Goal: Task Accomplishment & Management: Use online tool/utility

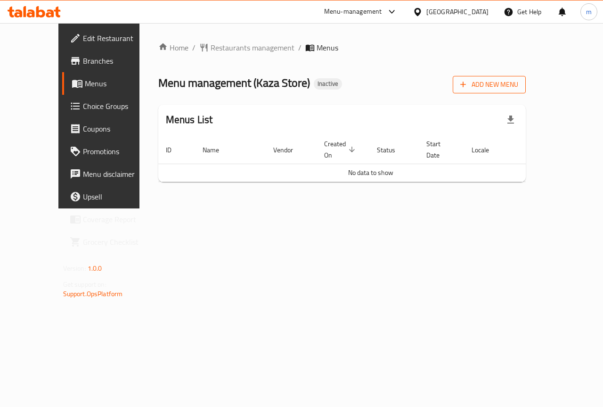
click at [518, 81] on span "Add New Menu" at bounding box center [489, 85] width 58 height 12
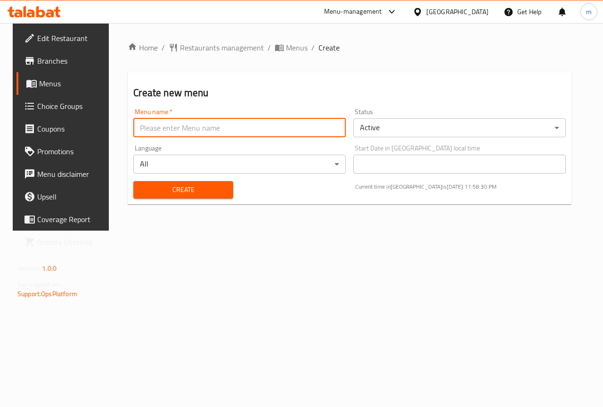
click at [262, 134] on input "text" at bounding box center [239, 127] width 213 height 19
type input "[DATE]"
click at [189, 192] on span "Create" at bounding box center [183, 190] width 84 height 12
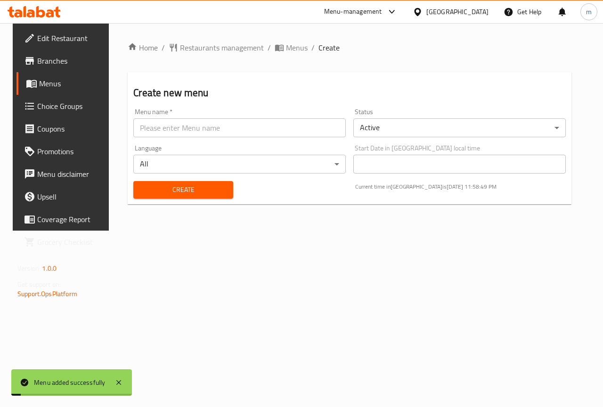
click at [63, 83] on span "Menus" at bounding box center [72, 83] width 67 height 11
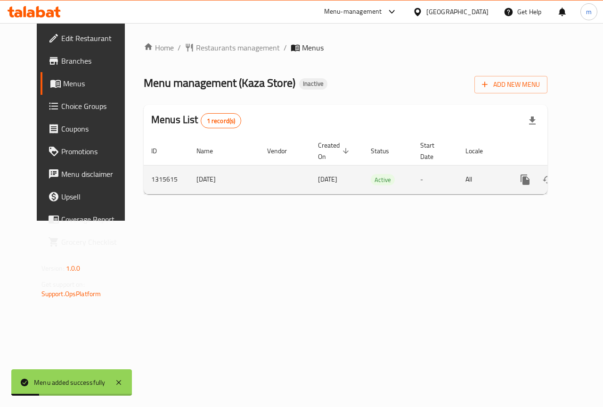
click at [582, 175] on link "enhanced table" at bounding box center [593, 179] width 23 height 23
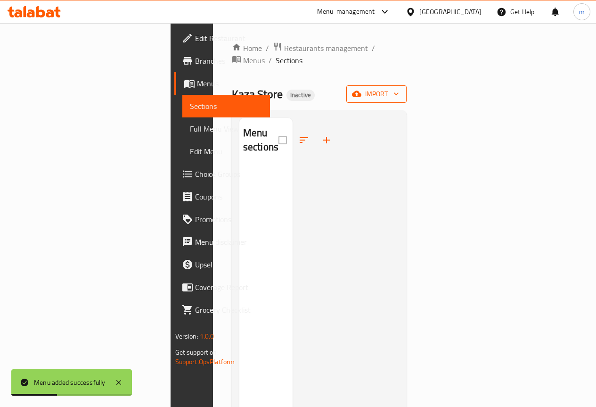
click at [399, 88] on span "import" at bounding box center [376, 94] width 45 height 12
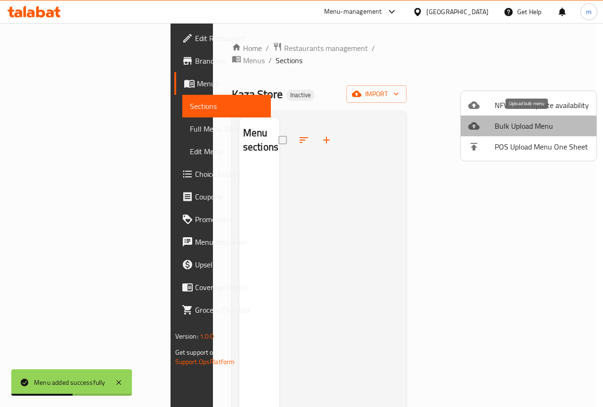
click at [529, 125] on span "Bulk Upload Menu" at bounding box center [542, 125] width 94 height 11
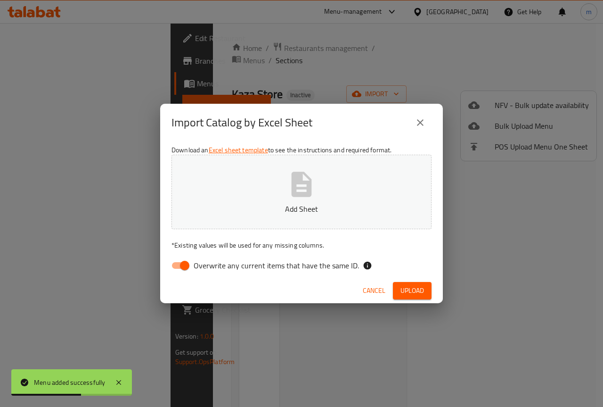
click at [289, 190] on icon "button" at bounding box center [302, 184] width 30 height 30
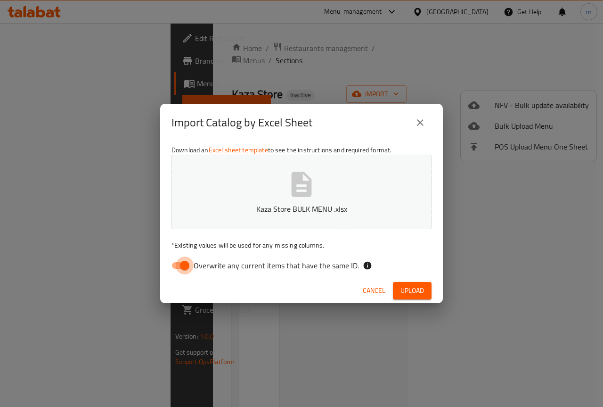
click at [183, 265] on input "Overwrite any current items that have the same ID." at bounding box center [185, 265] width 54 height 18
checkbox input "false"
click at [402, 288] on span "Upload" at bounding box center [413, 291] width 24 height 12
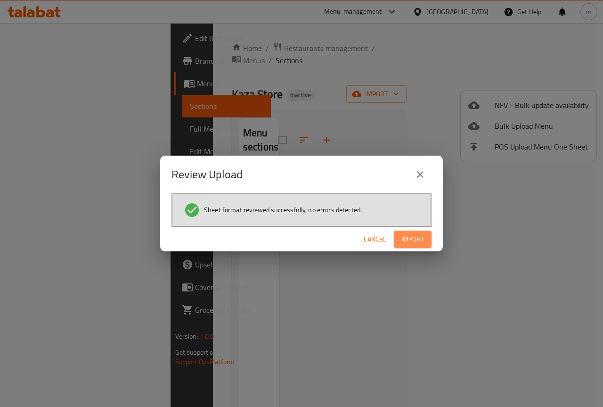
click at [420, 234] on span "Import" at bounding box center [413, 239] width 23 height 12
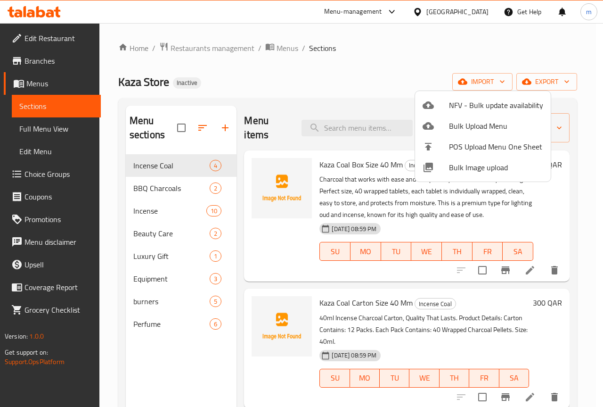
click at [195, 192] on div at bounding box center [301, 203] width 603 height 407
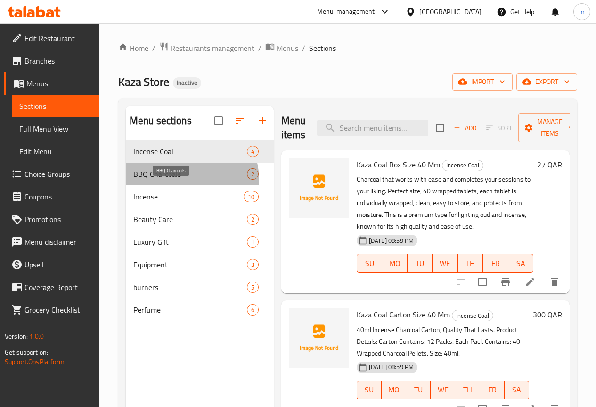
click at [191, 180] on span "BBQ Charcoals" at bounding box center [190, 173] width 114 height 11
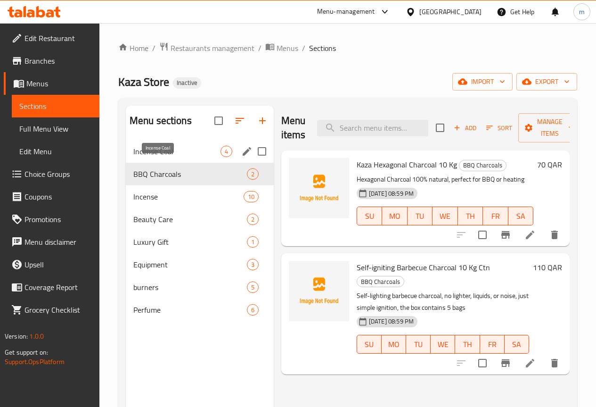
click at [172, 157] on span "Incense Coal" at bounding box center [176, 151] width 87 height 11
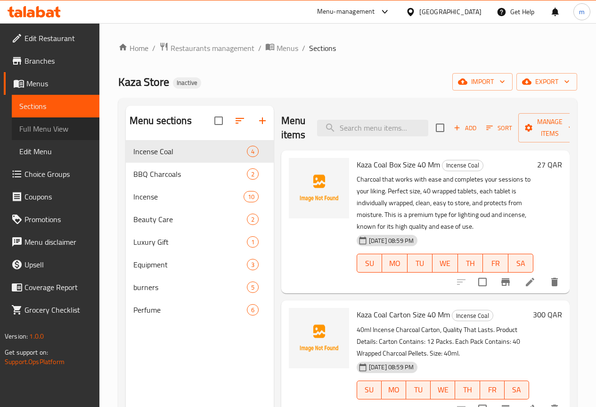
click at [48, 129] on span "Full Menu View" at bounding box center [55, 128] width 73 height 11
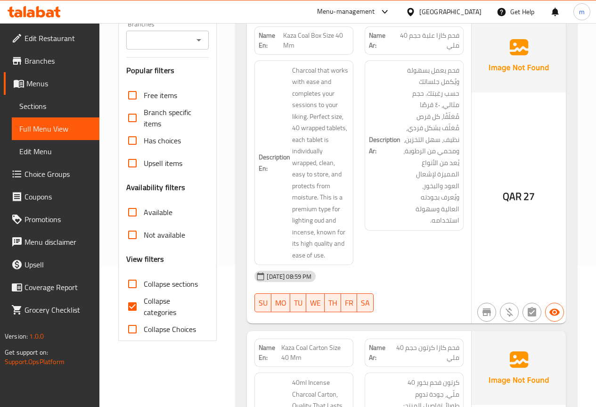
scroll to position [189, 0]
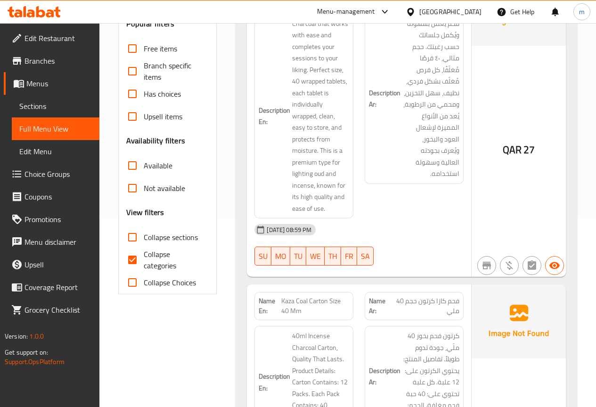
click at [132, 262] on input "Collapse categories" at bounding box center [132, 259] width 23 height 23
checkbox input "false"
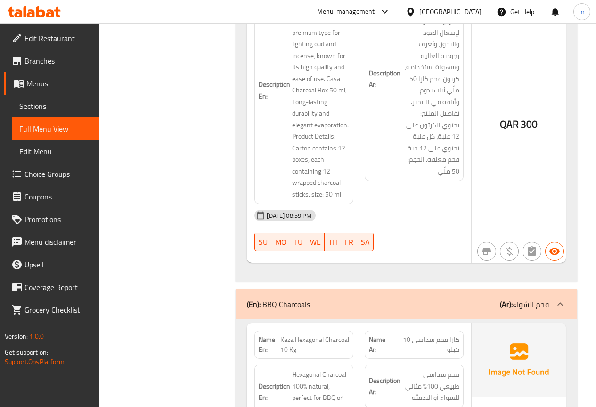
scroll to position [694, 0]
